Goal: Task Accomplishment & Management: Complete application form

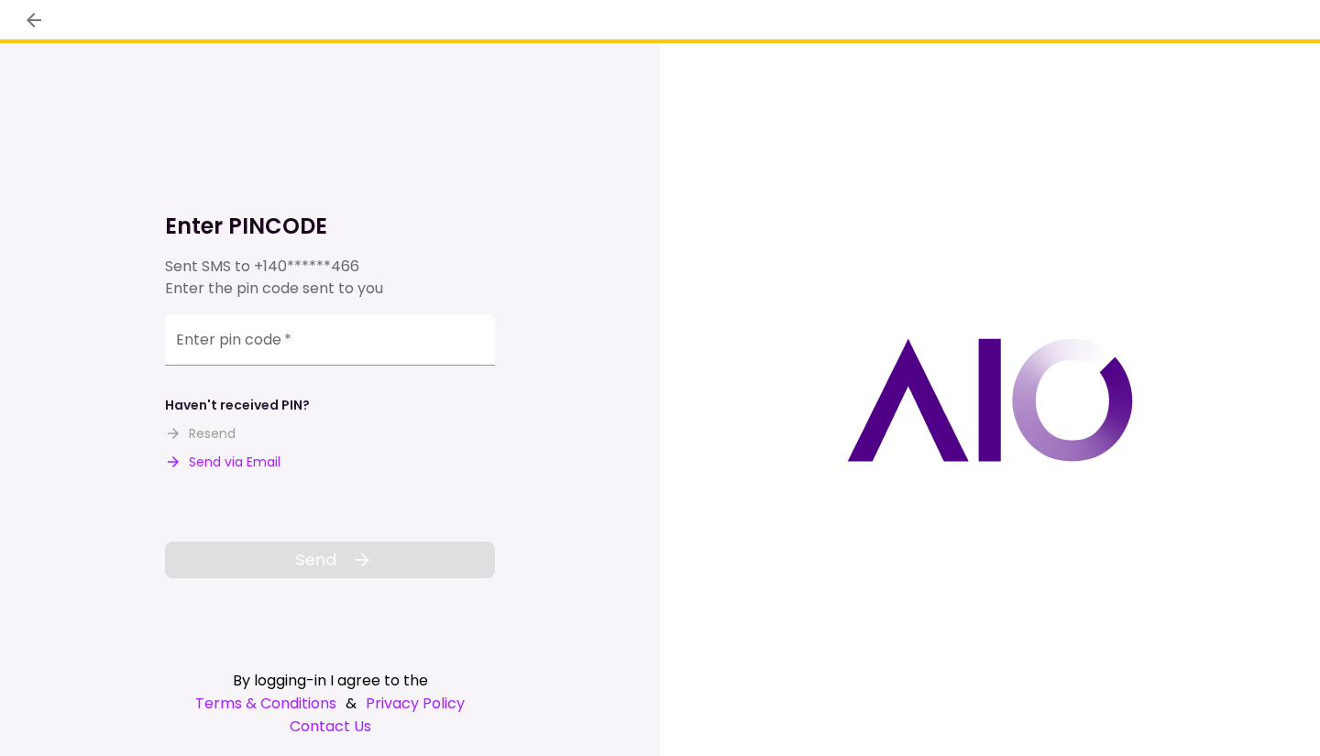
click at [389, 343] on input "Enter pin code   *" at bounding box center [330, 339] width 330 height 51
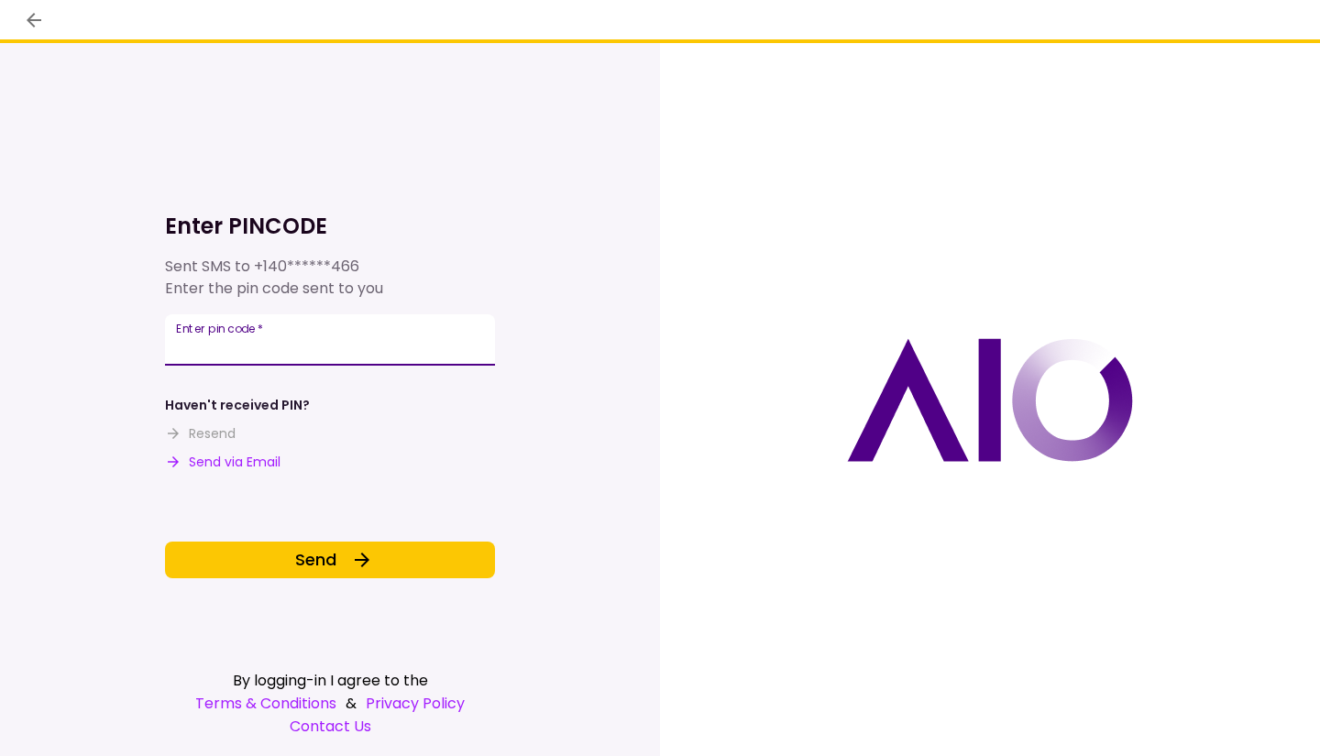
type input "******"
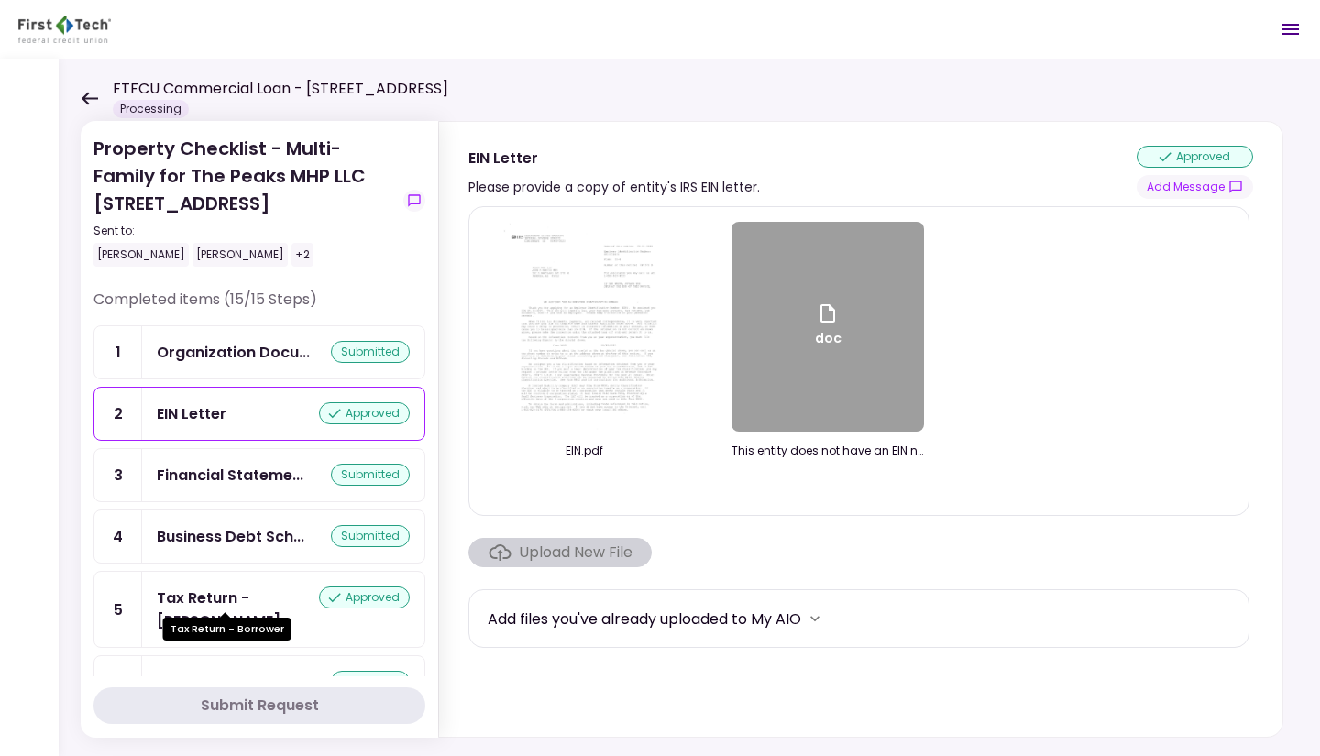
click at [212, 594] on div "Tax Return - [PERSON_NAME]..." at bounding box center [238, 610] width 162 height 46
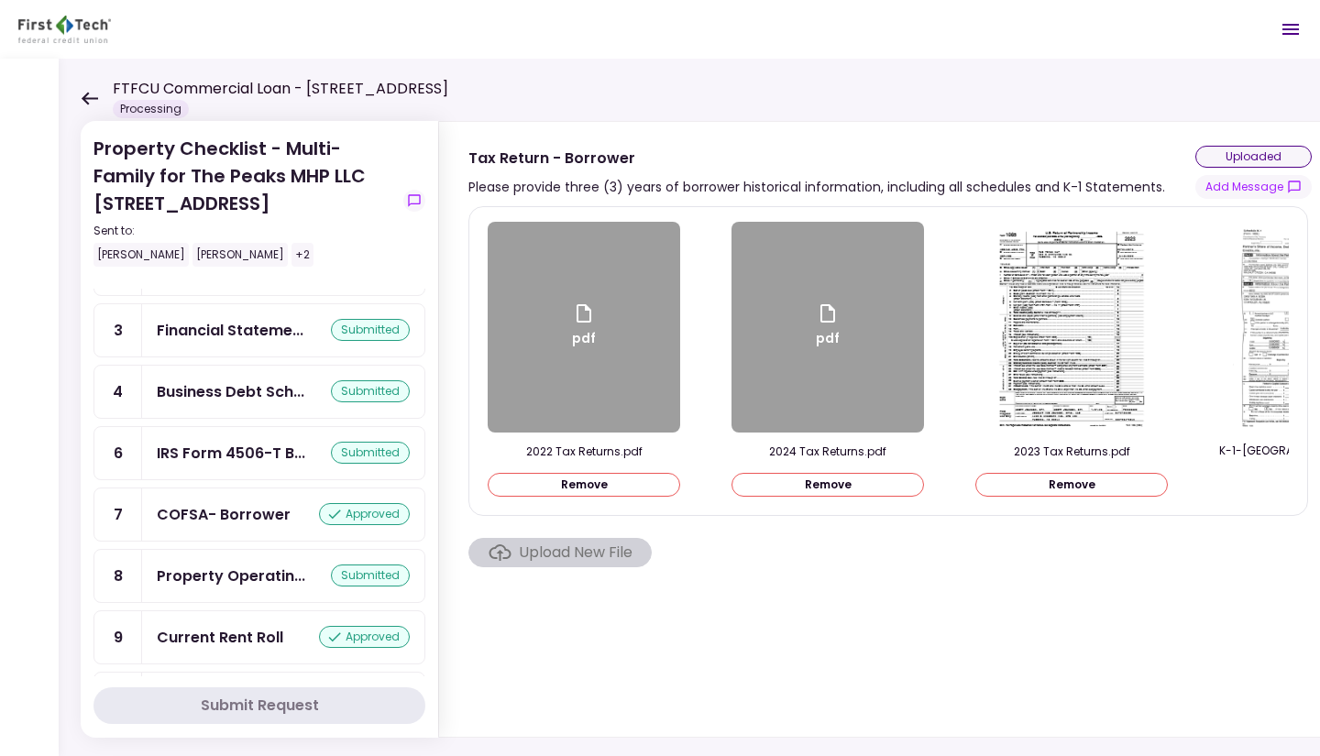
scroll to position [321, 0]
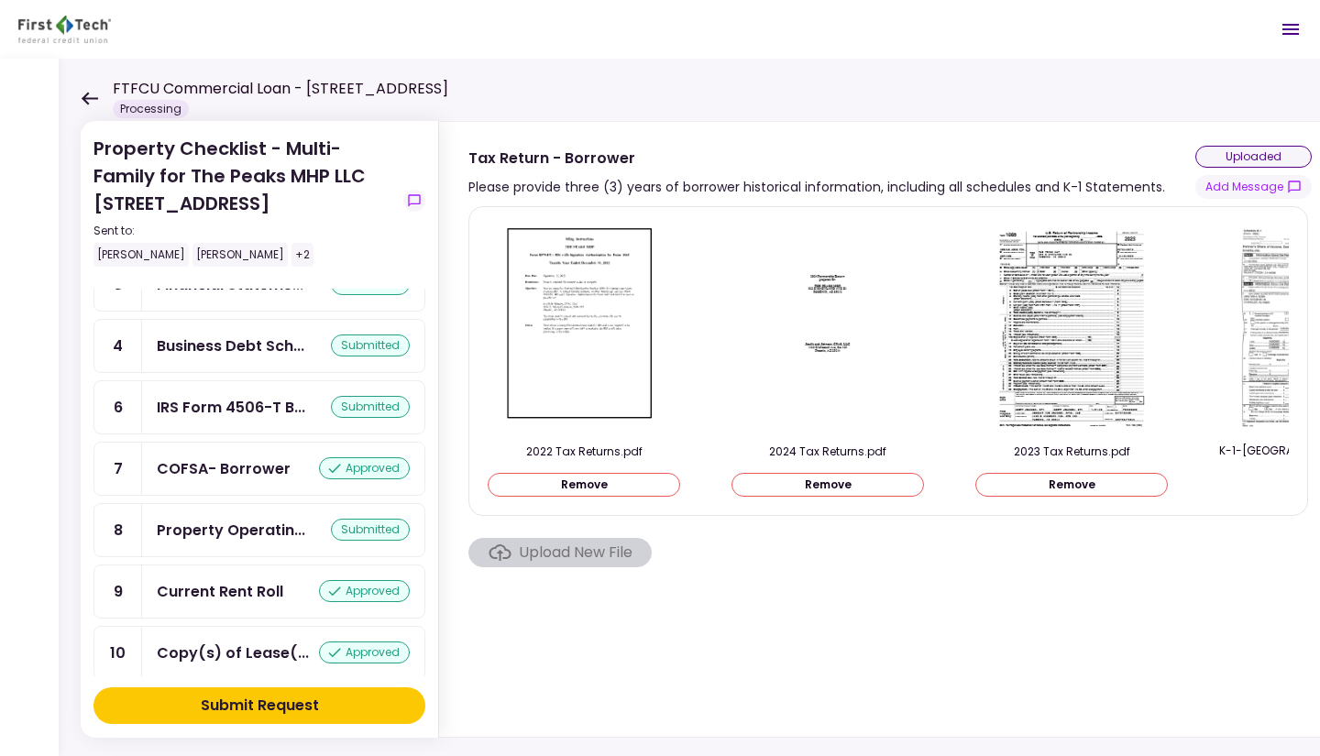
click at [292, 710] on div "Submit Request" at bounding box center [260, 706] width 118 height 22
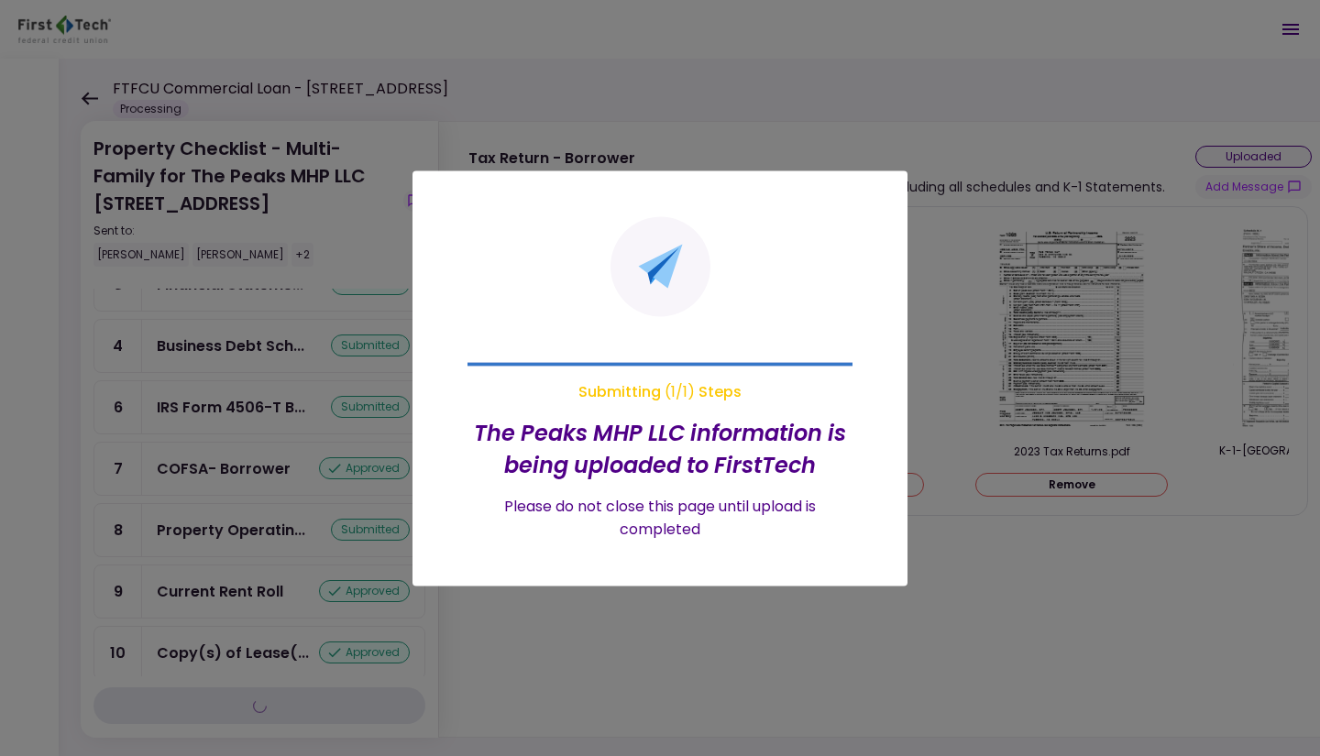
scroll to position [275, 0]
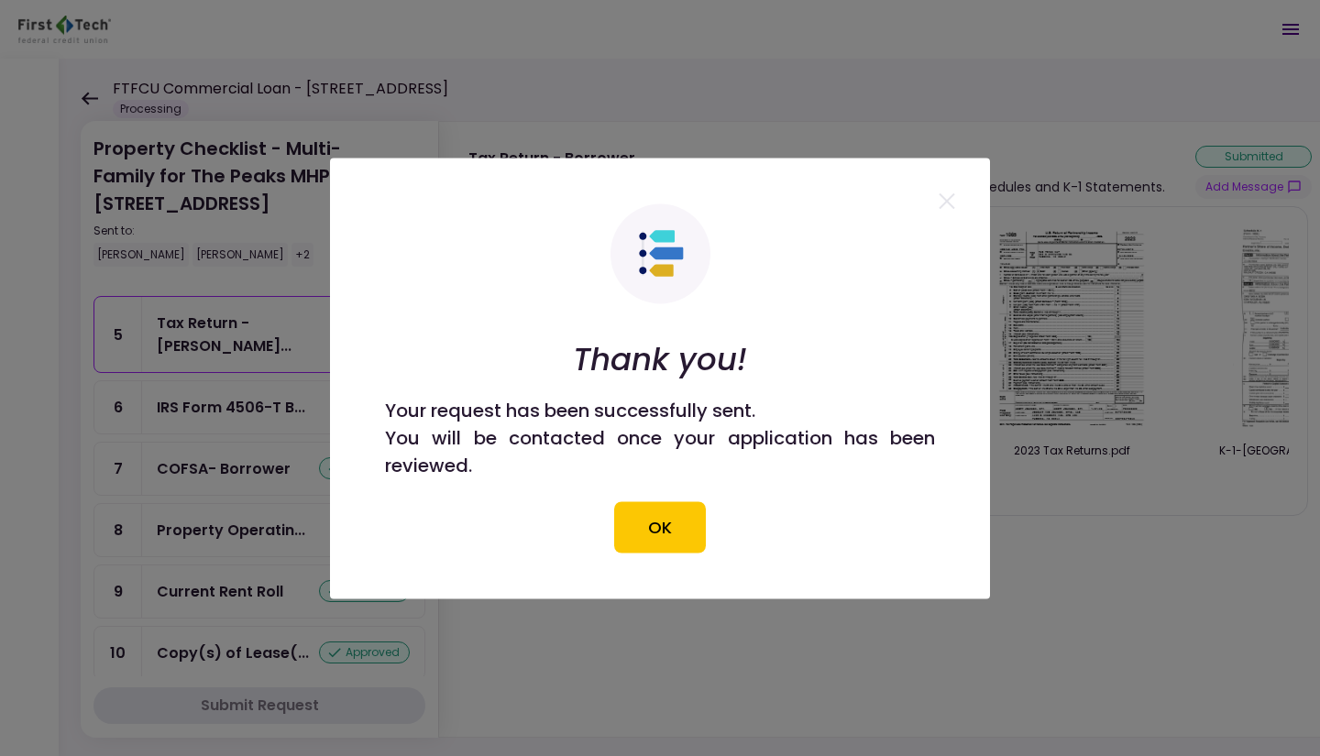
click at [657, 525] on button "OK" at bounding box center [660, 526] width 92 height 51
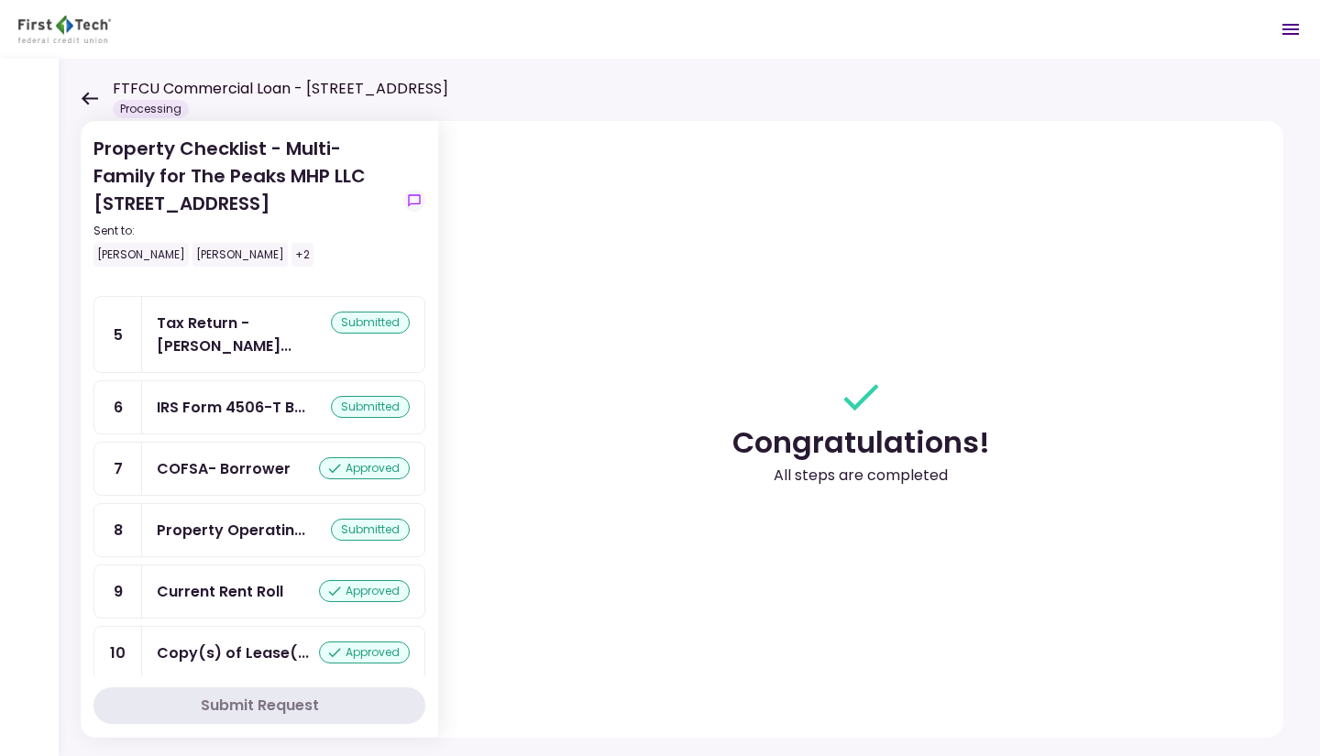
click at [212, 457] on div "COFSA- Borrower" at bounding box center [224, 468] width 134 height 23
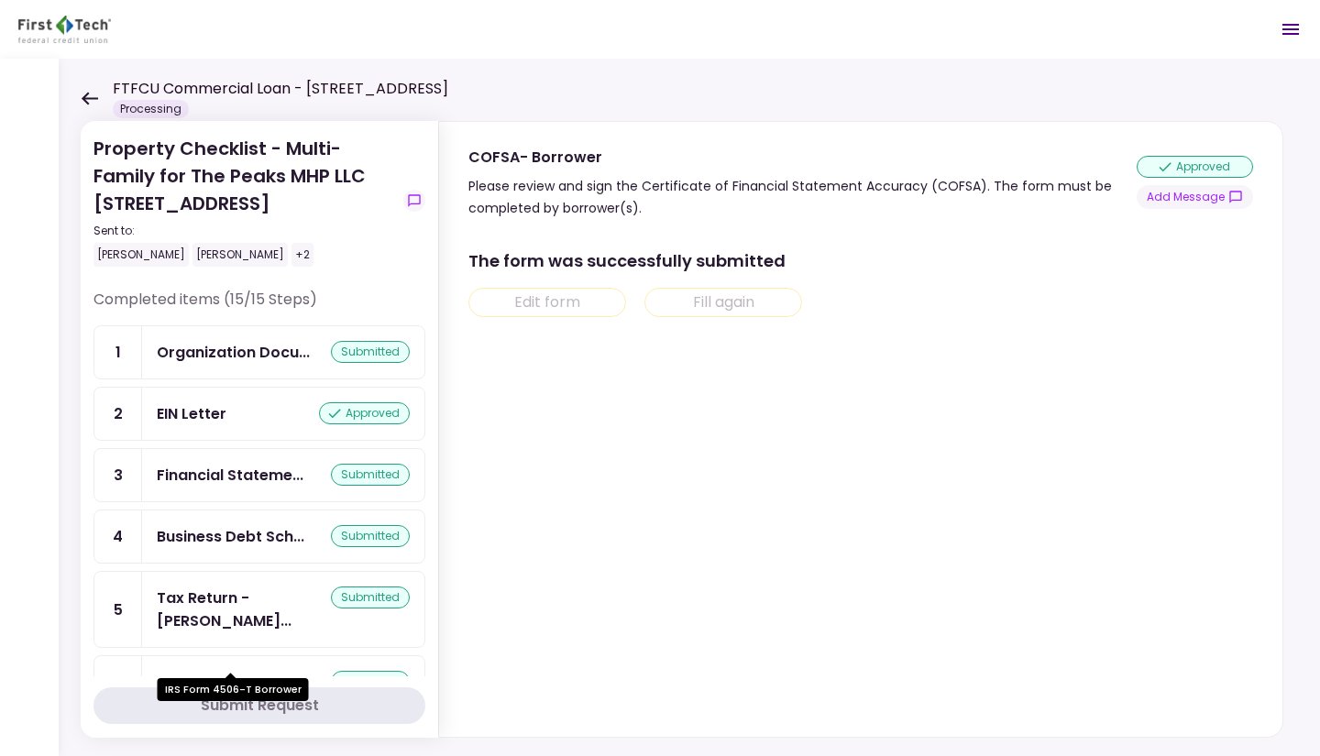
click at [226, 671] on div "IRS Form 4506-T B..." at bounding box center [231, 682] width 149 height 23
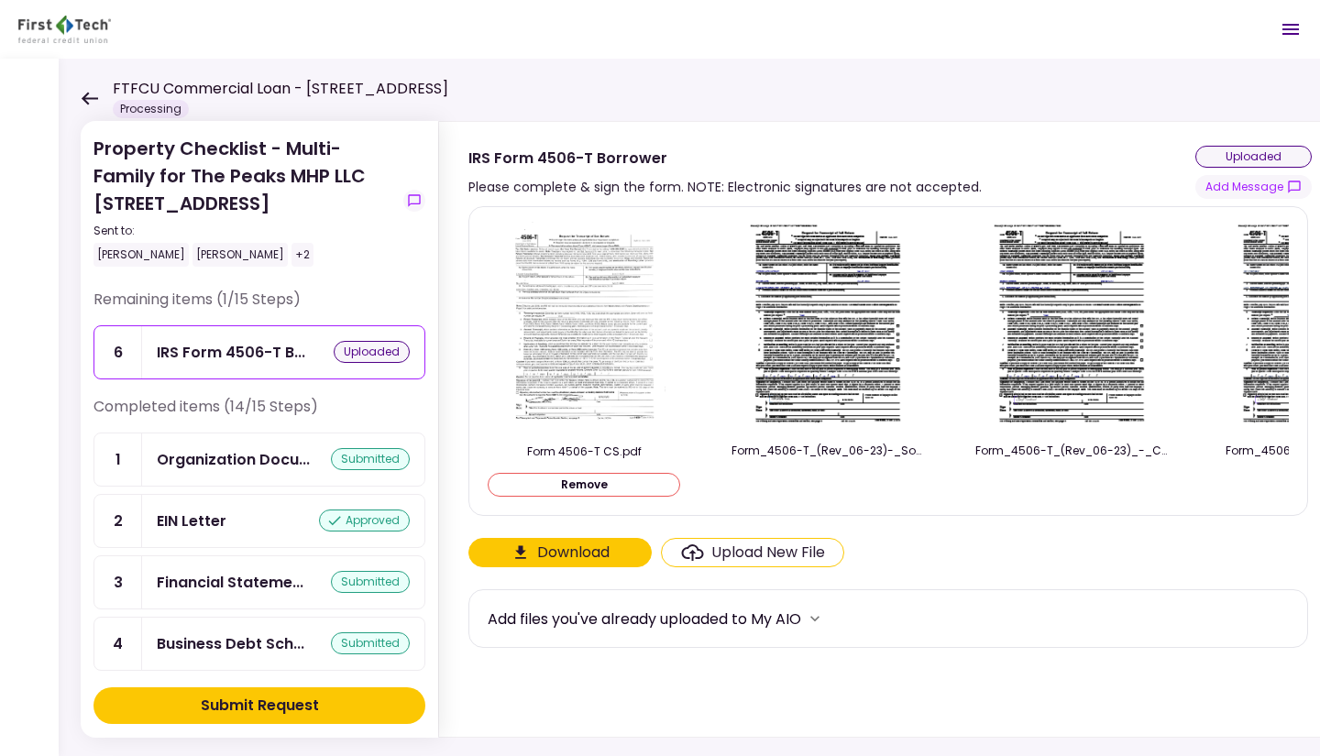
click at [341, 709] on button "Submit Request" at bounding box center [260, 706] width 332 height 37
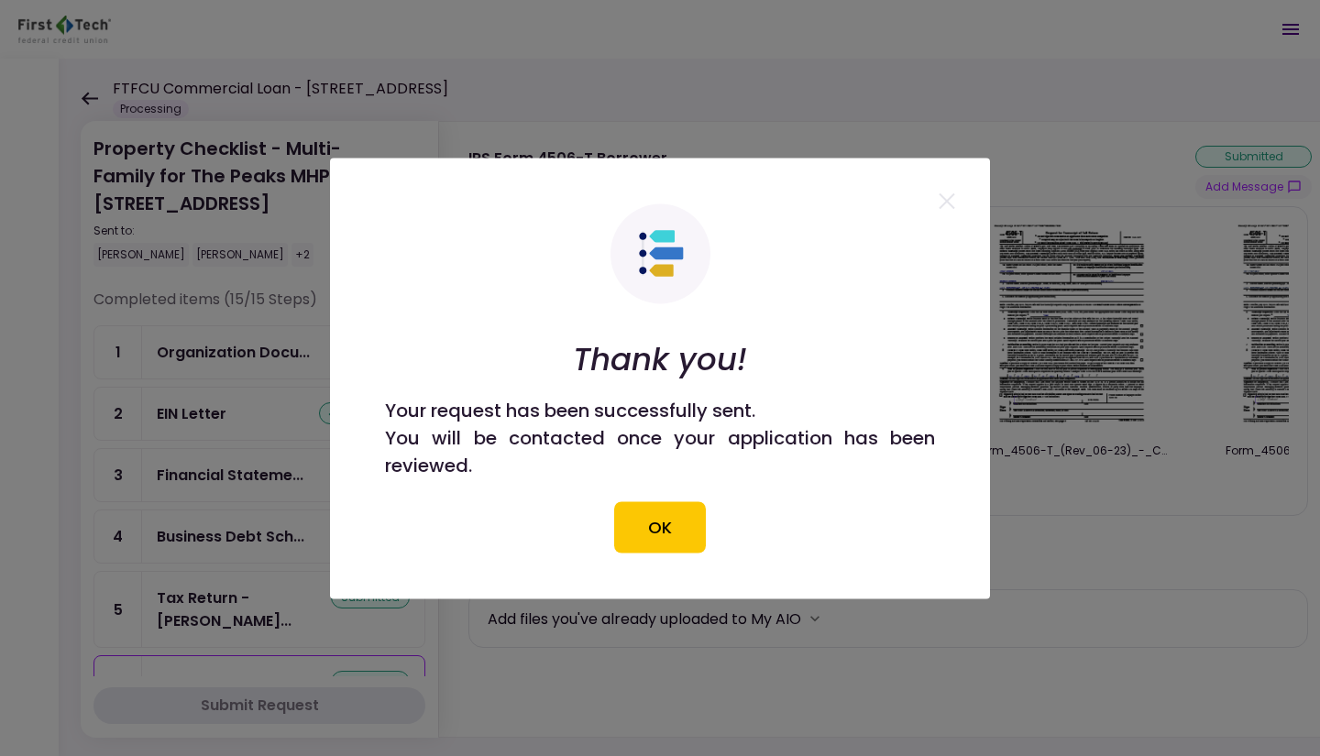
click at [647, 535] on button "OK" at bounding box center [660, 526] width 92 height 51
